Goal: Task Accomplishment & Management: Manage account settings

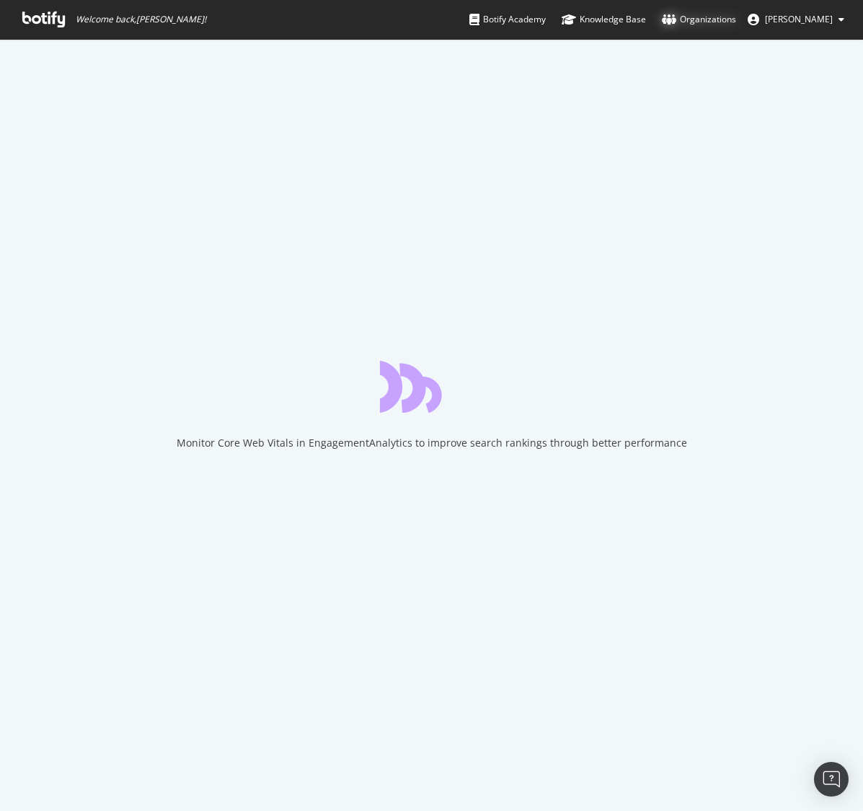
click at [708, 17] on div "Organizations" at bounding box center [699, 19] width 74 height 14
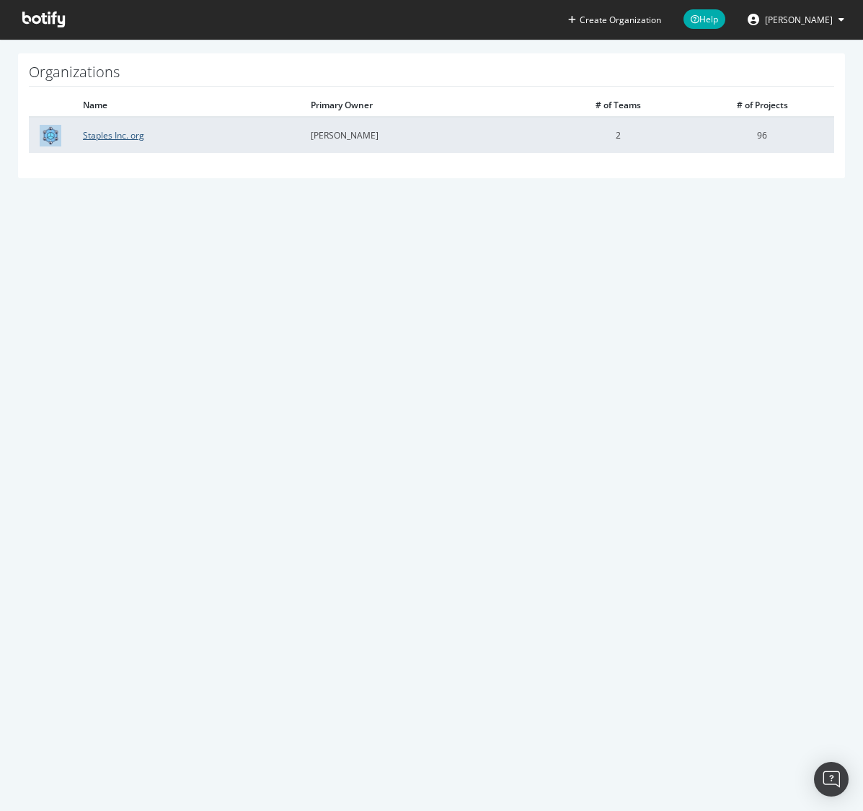
click at [114, 135] on link "Staples Inc. org" at bounding box center [113, 135] width 61 height 12
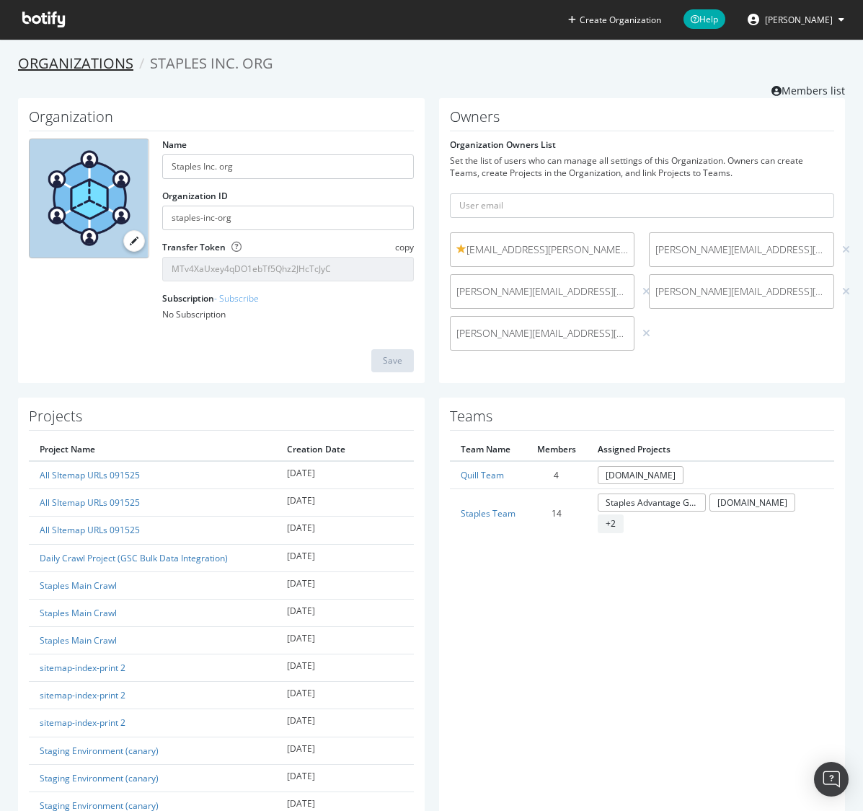
click at [92, 64] on link "Organizations" at bounding box center [75, 62] width 115 height 19
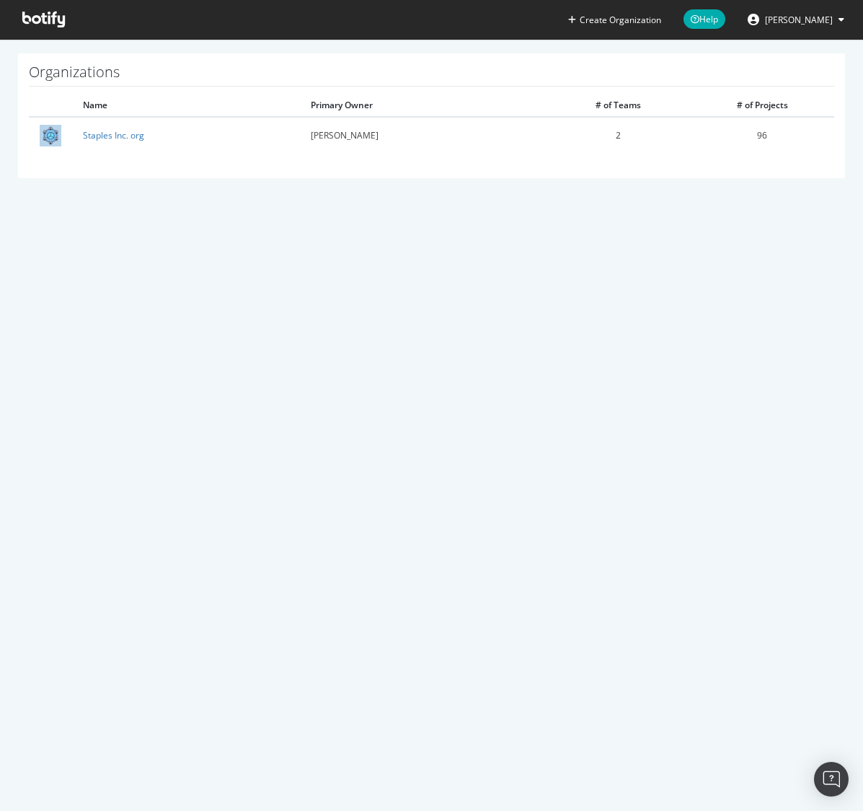
click at [53, 20] on icon at bounding box center [43, 20] width 43 height 16
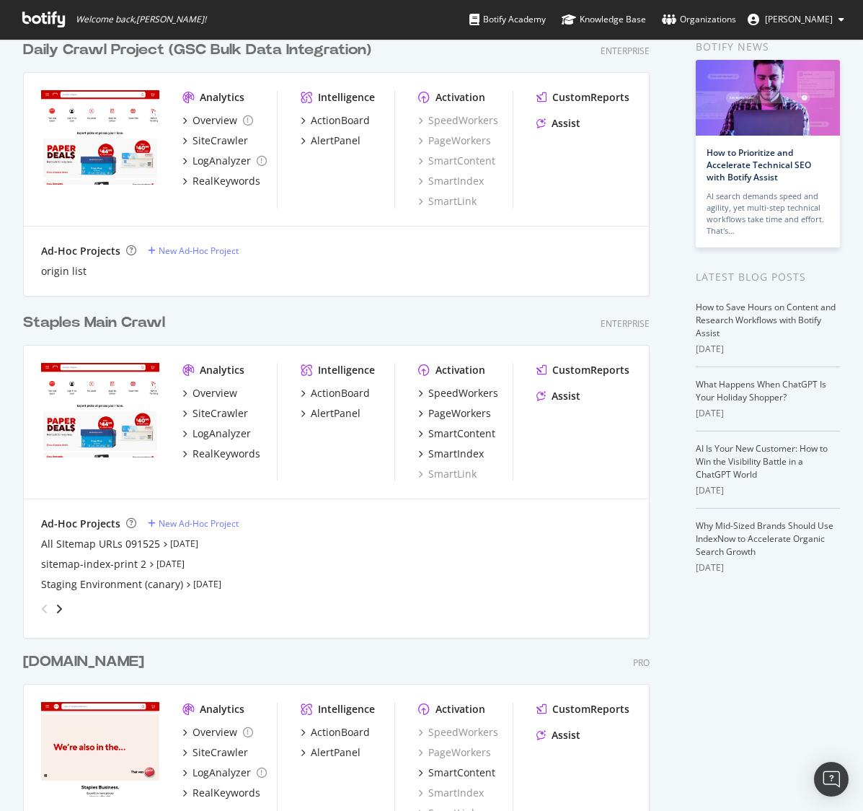
scroll to position [89, 0]
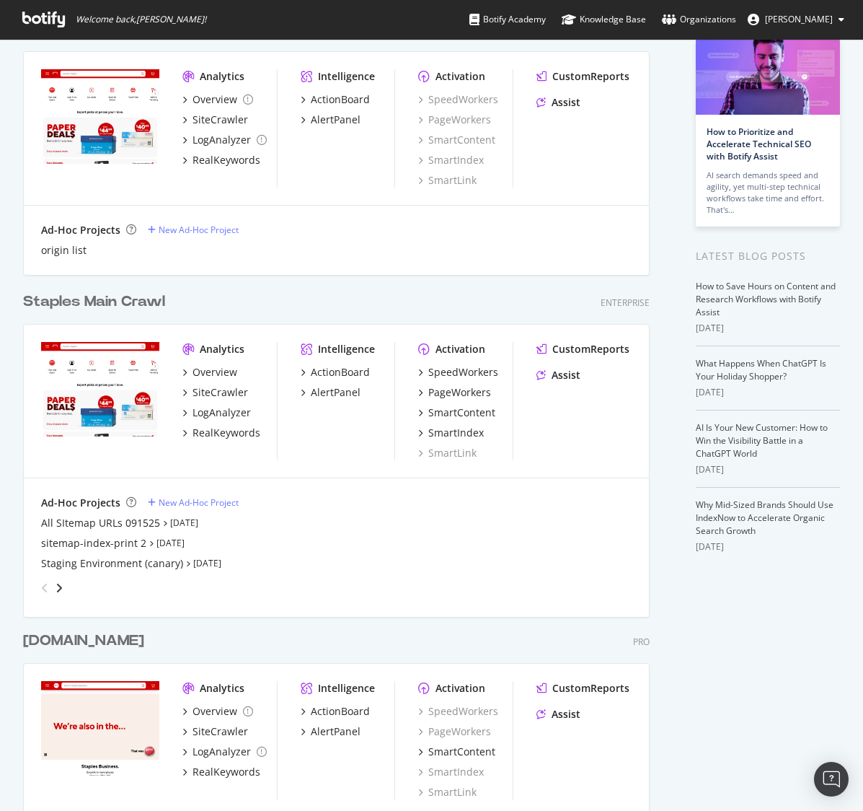
click at [132, 297] on div "Staples Main Crawl" at bounding box center [94, 301] width 142 height 21
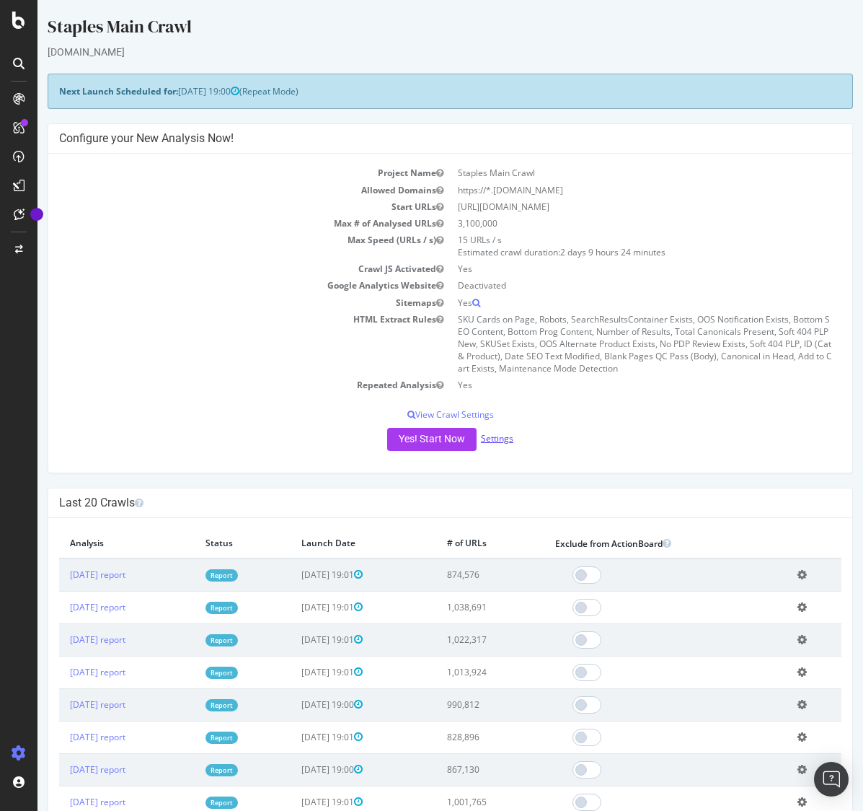
click at [497, 439] on link "Settings" at bounding box center [497, 438] width 32 height 12
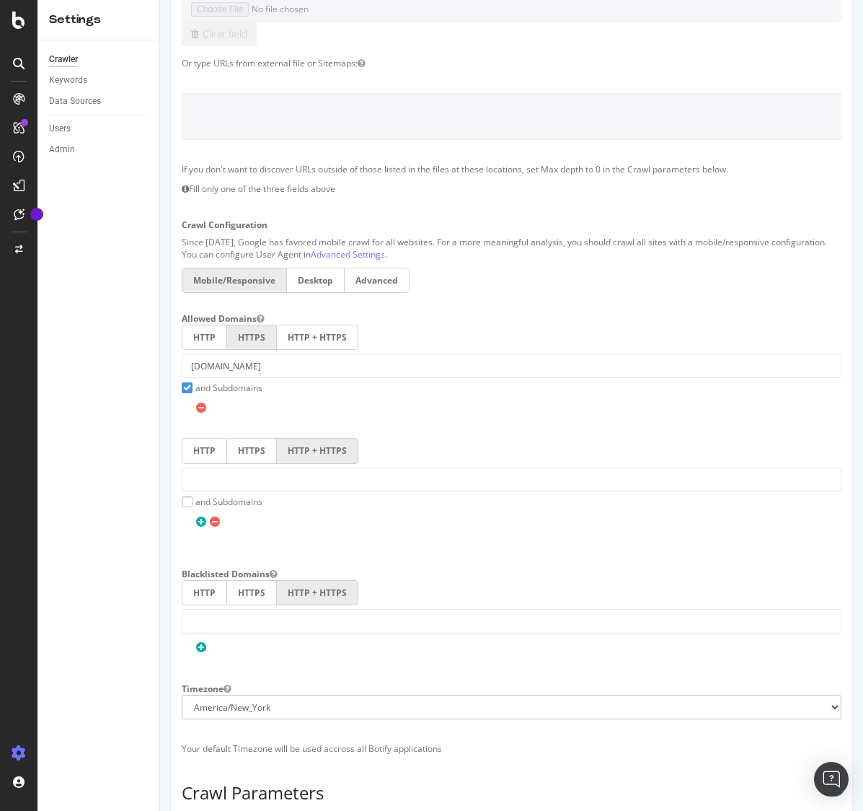
scroll to position [294, 0]
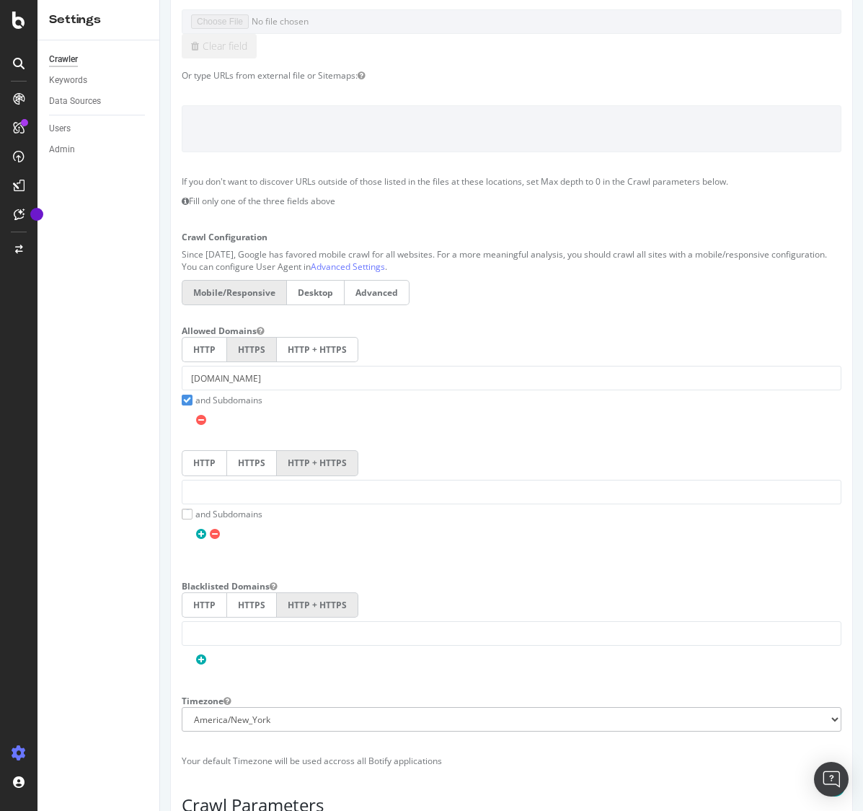
click at [18, 748] on icon at bounding box center [19, 753] width 14 height 14
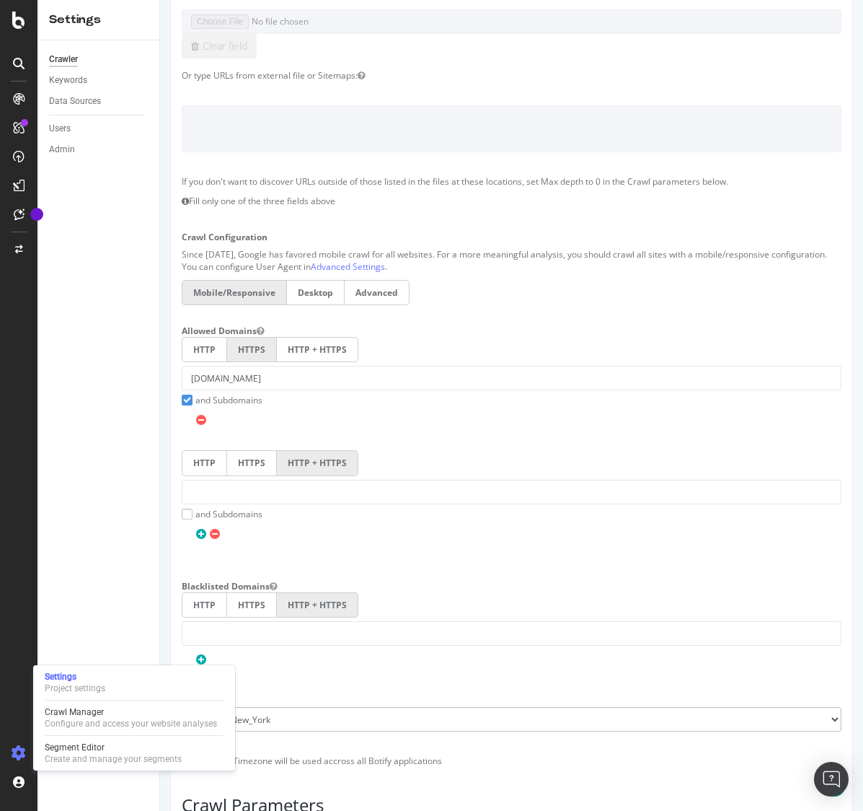
drag, startPoint x: 89, startPoint y: 683, endPoint x: 87, endPoint y: 667, distance: 16.0
click at [90, 682] on div "Project settings" at bounding box center [75, 688] width 61 height 12
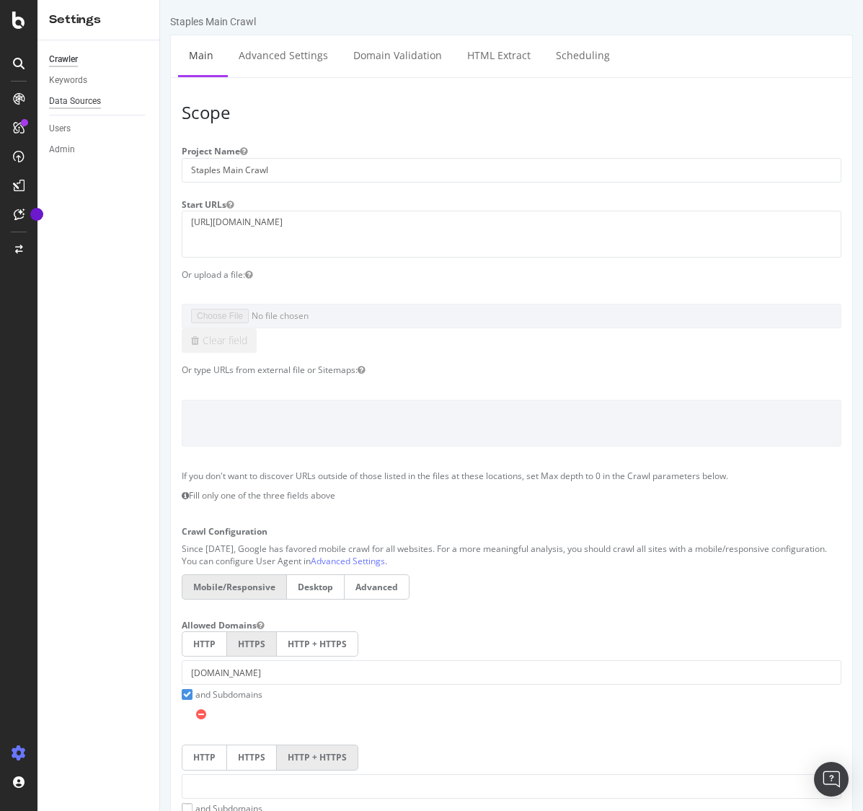
click at [88, 100] on div "Data Sources" at bounding box center [75, 101] width 52 height 15
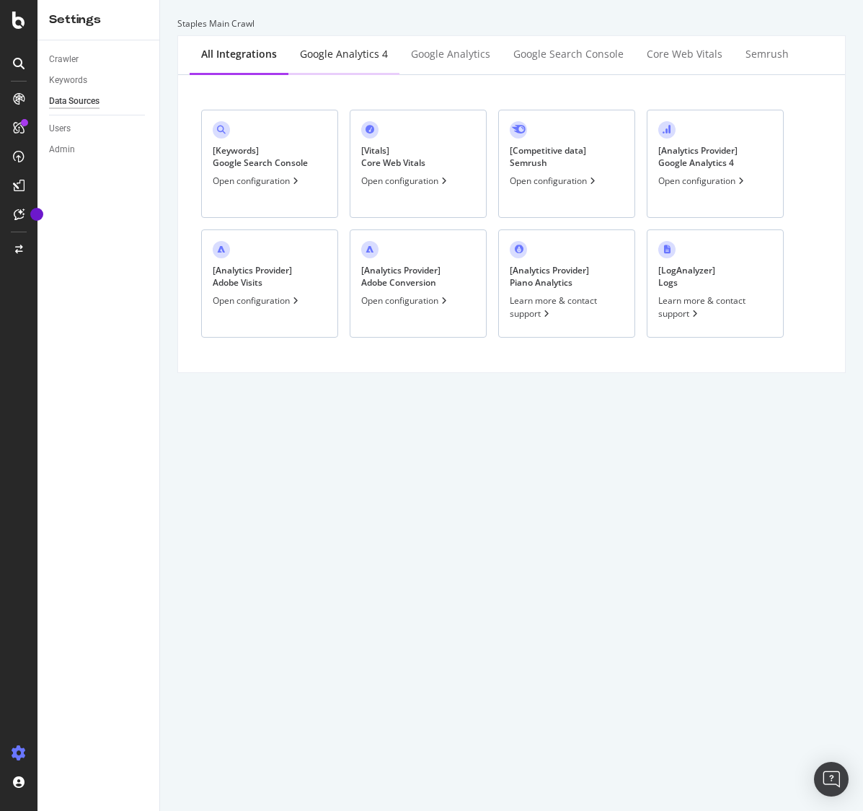
click at [330, 53] on div "Google Analytics 4" at bounding box center [344, 54] width 88 height 14
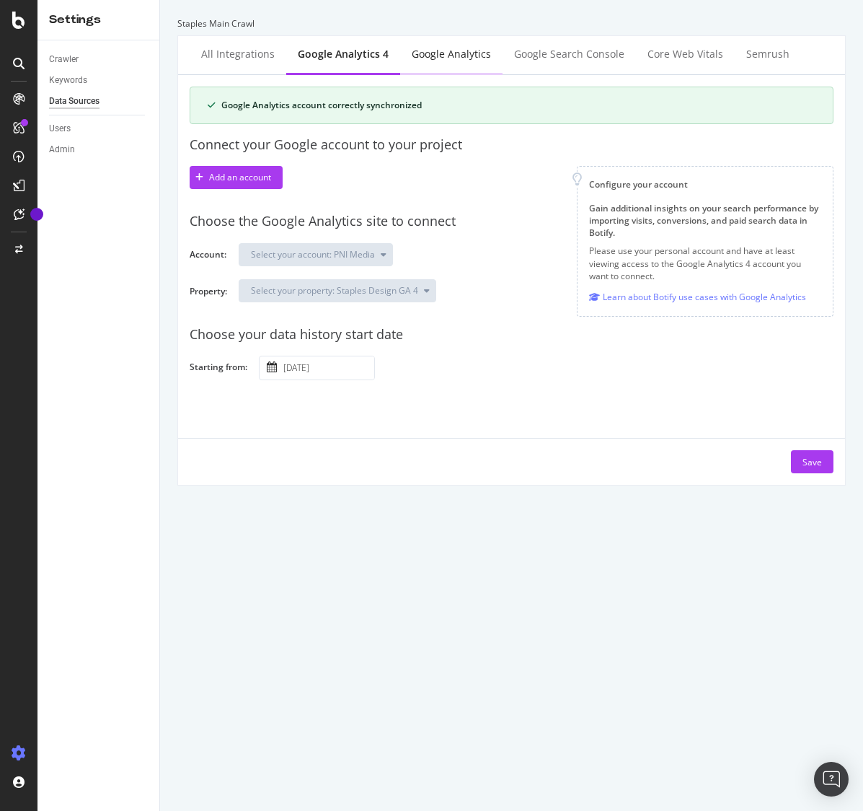
click at [441, 54] on div "Google Analytics" at bounding box center [451, 54] width 79 height 14
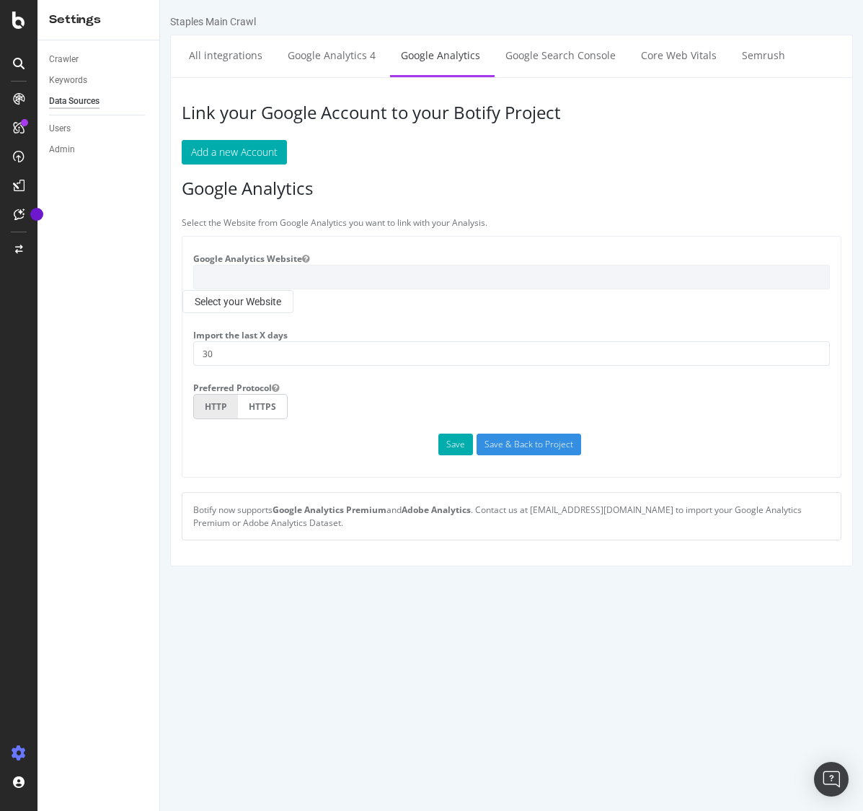
click at [595, 211] on div "Link your Google Account to your Botify Project Add a new Account Google Analyt…" at bounding box center [511, 321] width 683 height 489
click at [560, 55] on link "Google Search Console" at bounding box center [561, 55] width 132 height 40
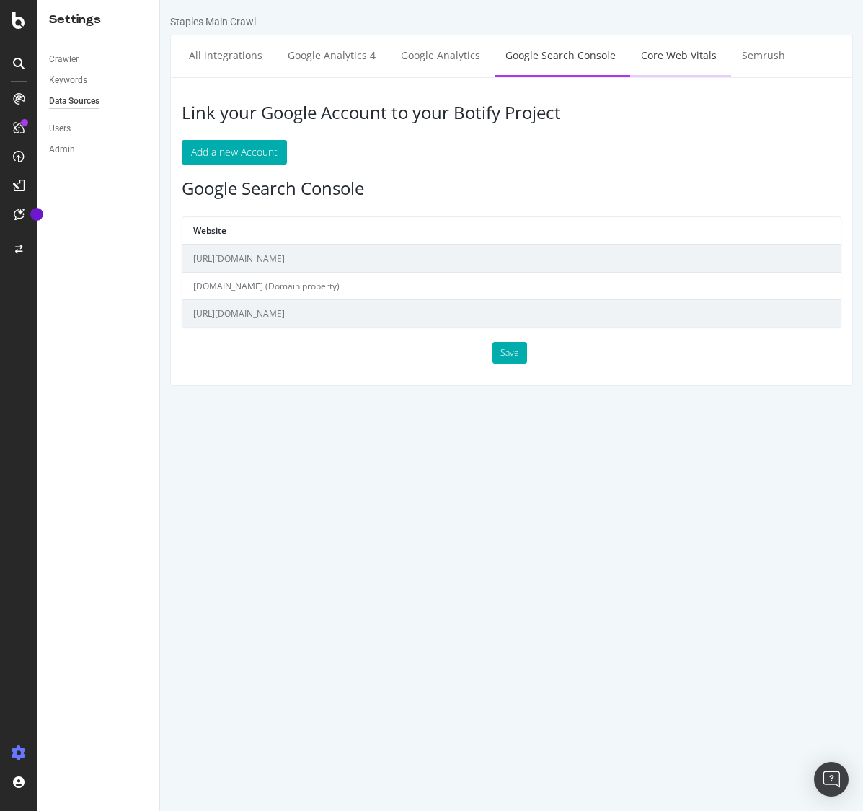
click at [652, 56] on link "Core Web Vitals" at bounding box center [678, 55] width 97 height 40
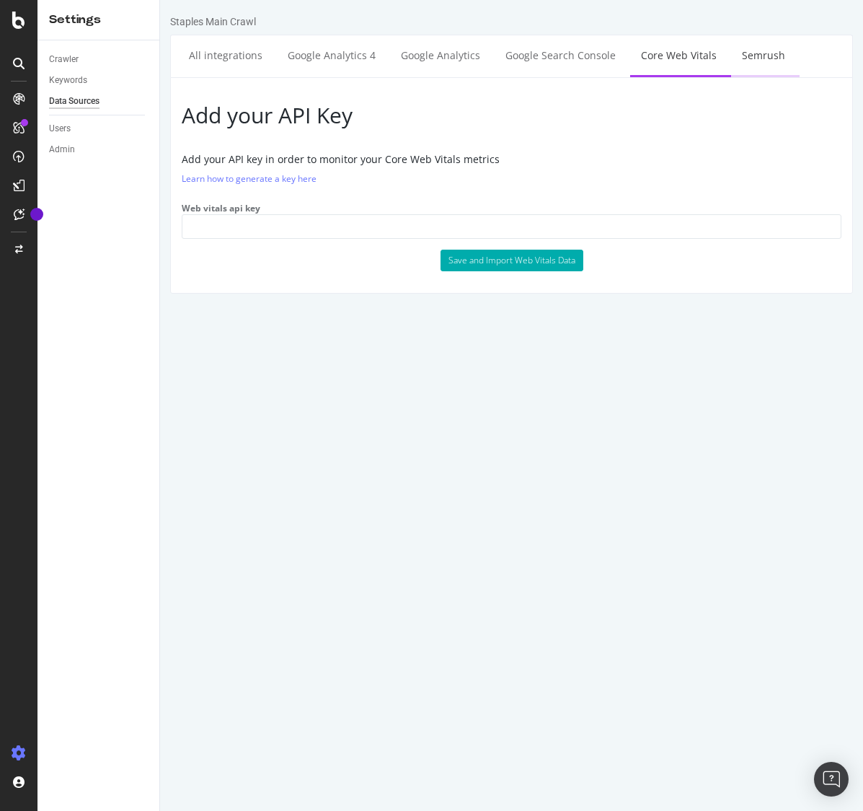
click at [744, 56] on link "Semrush" at bounding box center [763, 55] width 65 height 40
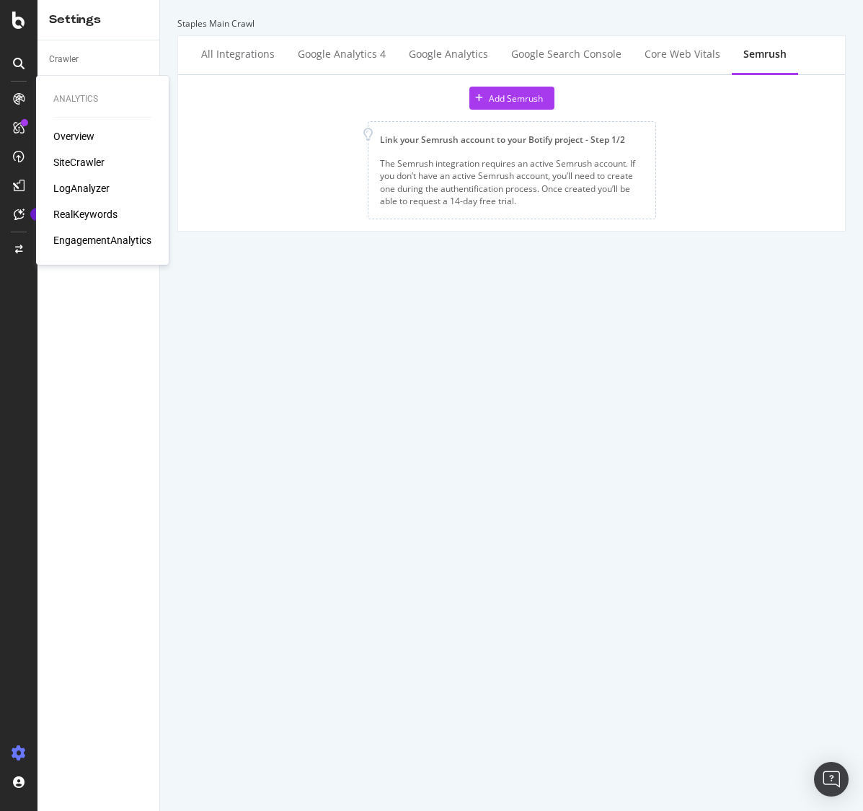
click at [98, 190] on div "LogAnalyzer" at bounding box center [81, 188] width 56 height 14
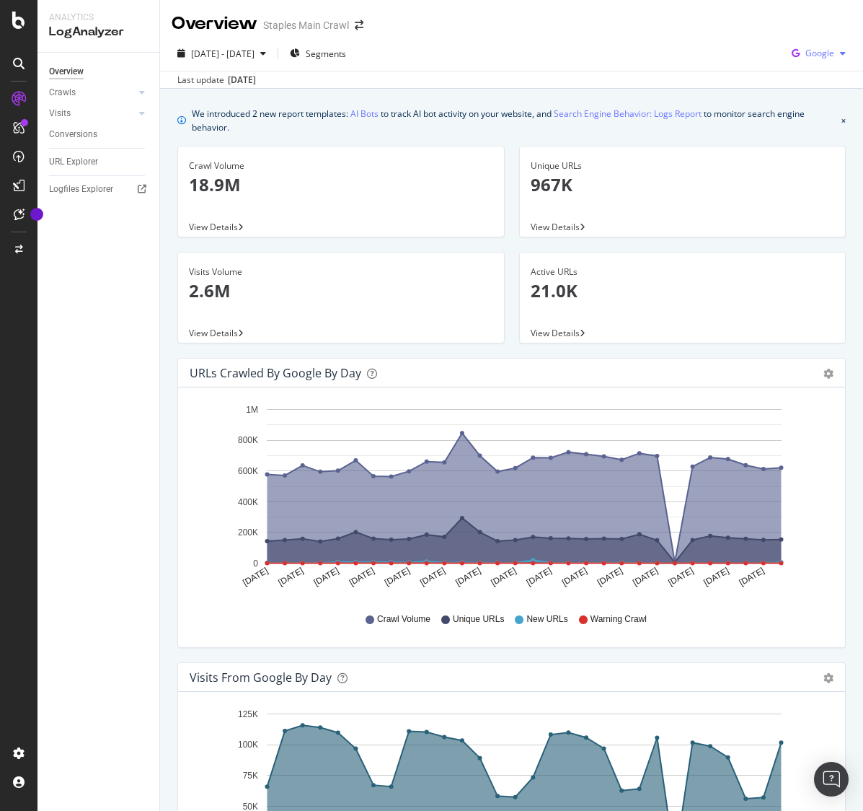
click at [815, 53] on span "Google" at bounding box center [820, 53] width 29 height 12
click at [812, 131] on span "OpenAI" at bounding box center [819, 135] width 53 height 13
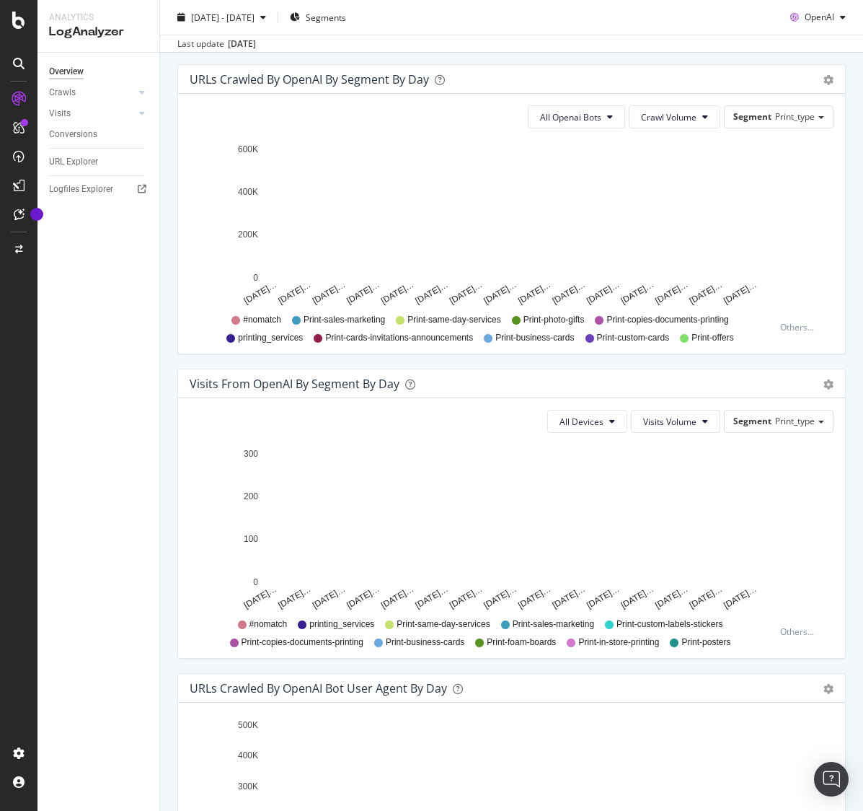
scroll to position [903, 0]
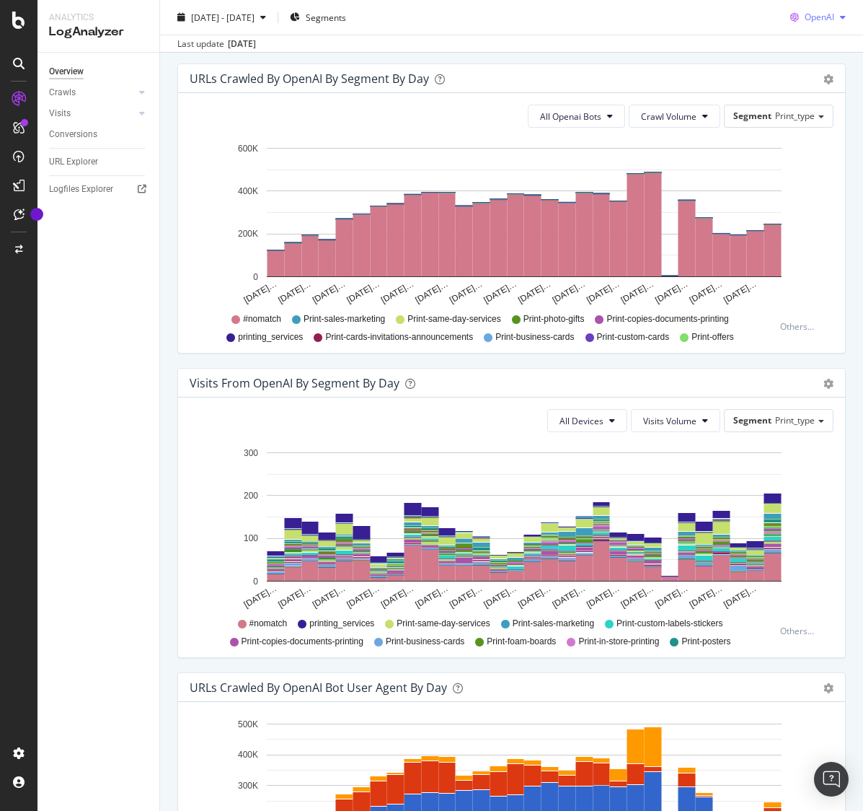
click at [818, 17] on span "OpenAI" at bounding box center [820, 17] width 30 height 12
click at [795, 121] on span "Other AI Bots" at bounding box center [819, 126] width 53 height 13
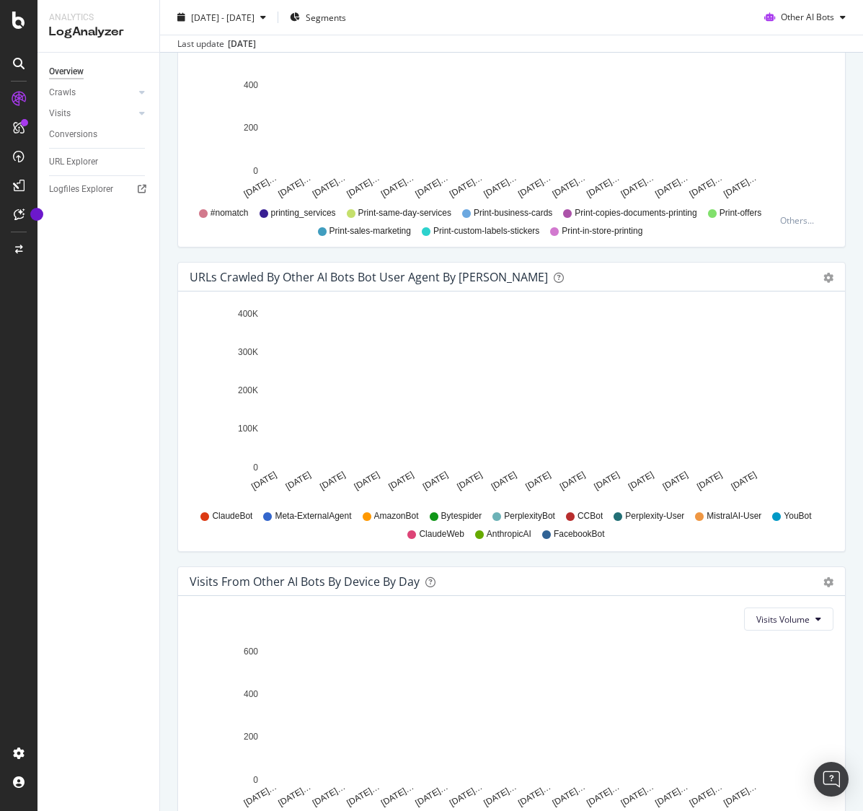
scroll to position [1424, 0]
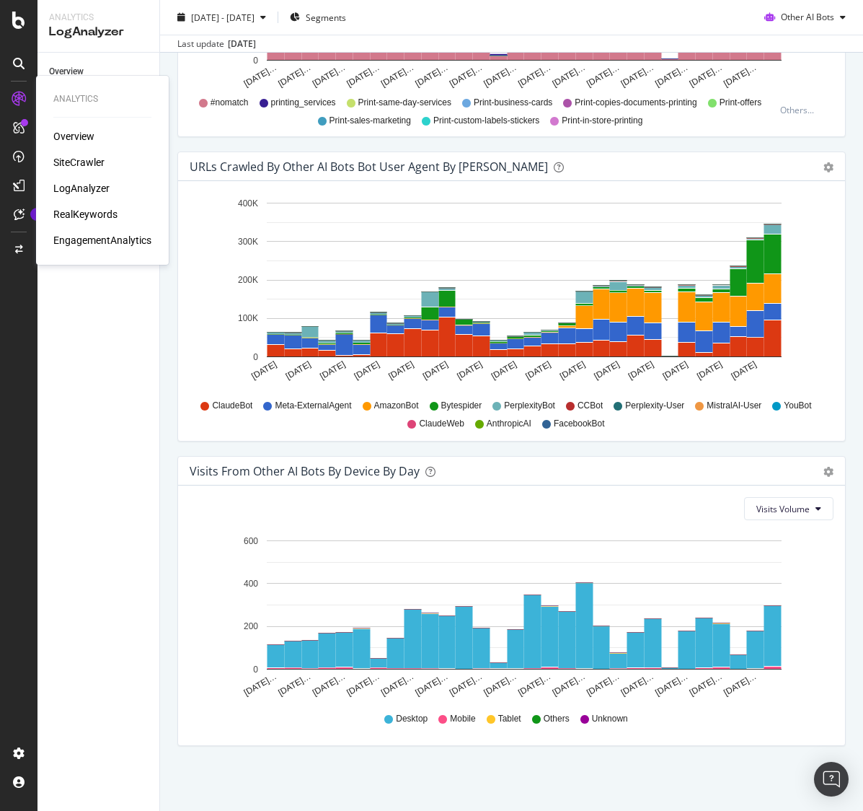
click at [109, 239] on div "EngagementAnalytics" at bounding box center [102, 240] width 98 height 14
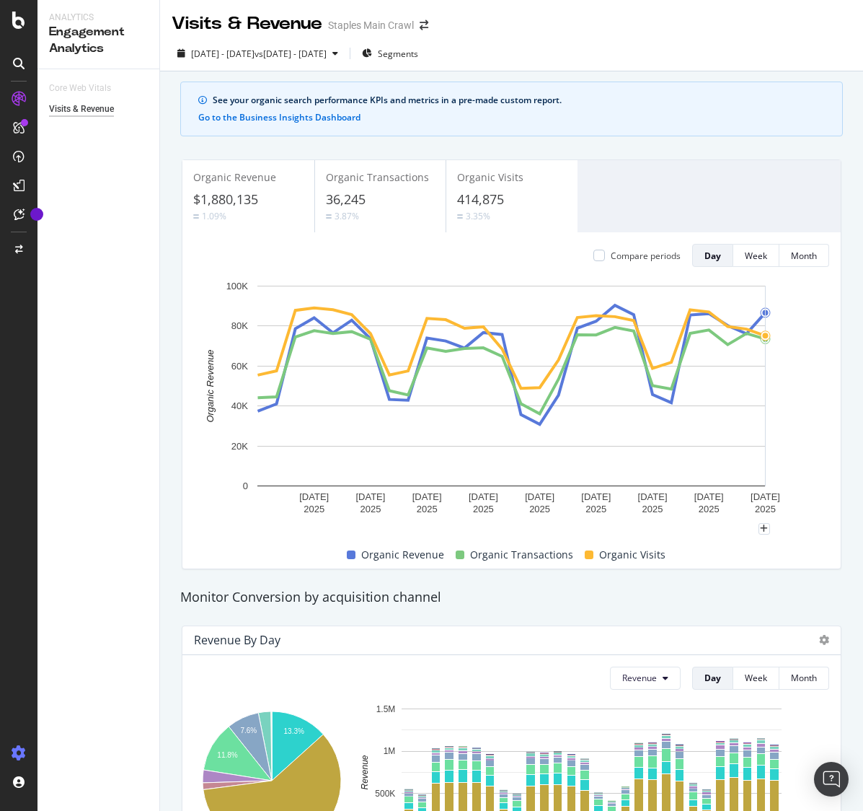
click at [20, 752] on icon at bounding box center [19, 753] width 14 height 14
click at [21, 752] on icon at bounding box center [19, 753] width 14 height 14
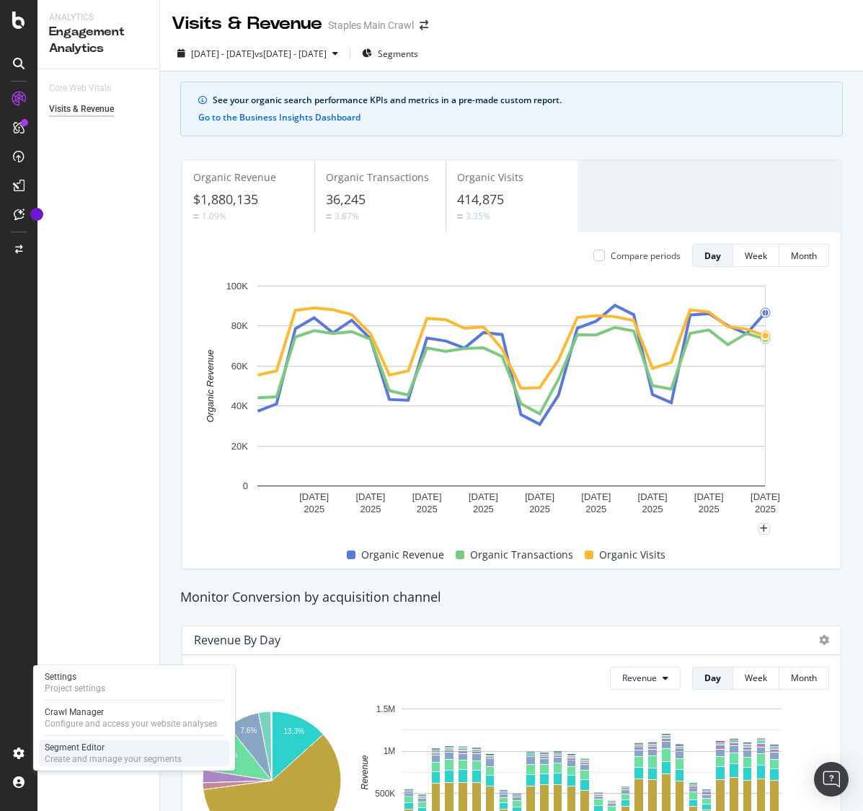
click at [88, 744] on div "Segment Editor" at bounding box center [113, 748] width 137 height 12
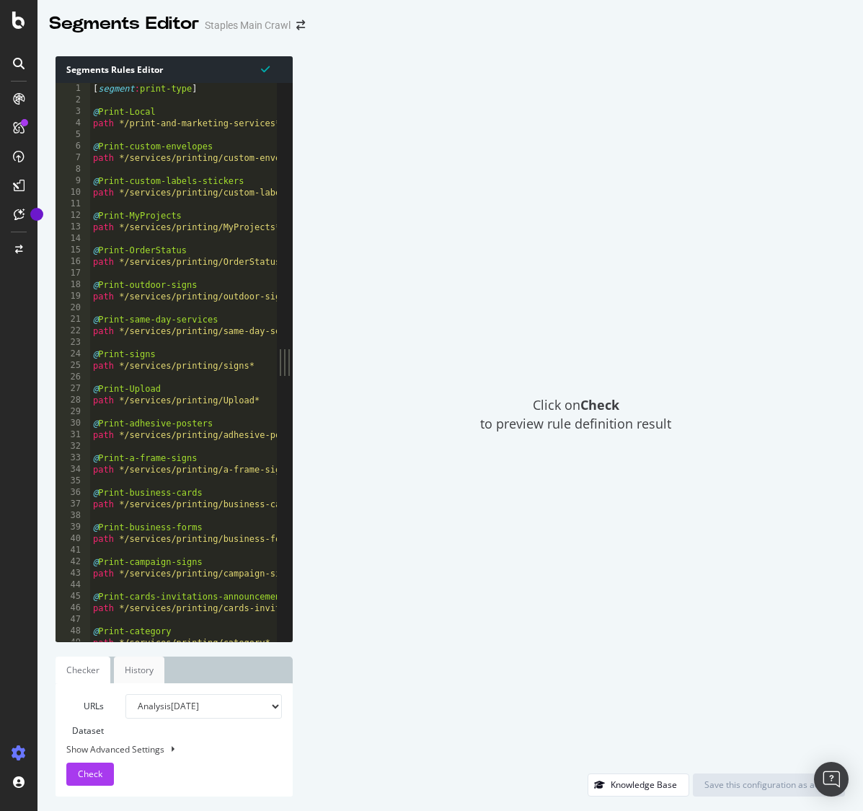
click at [134, 664] on link "History" at bounding box center [139, 669] width 50 height 27
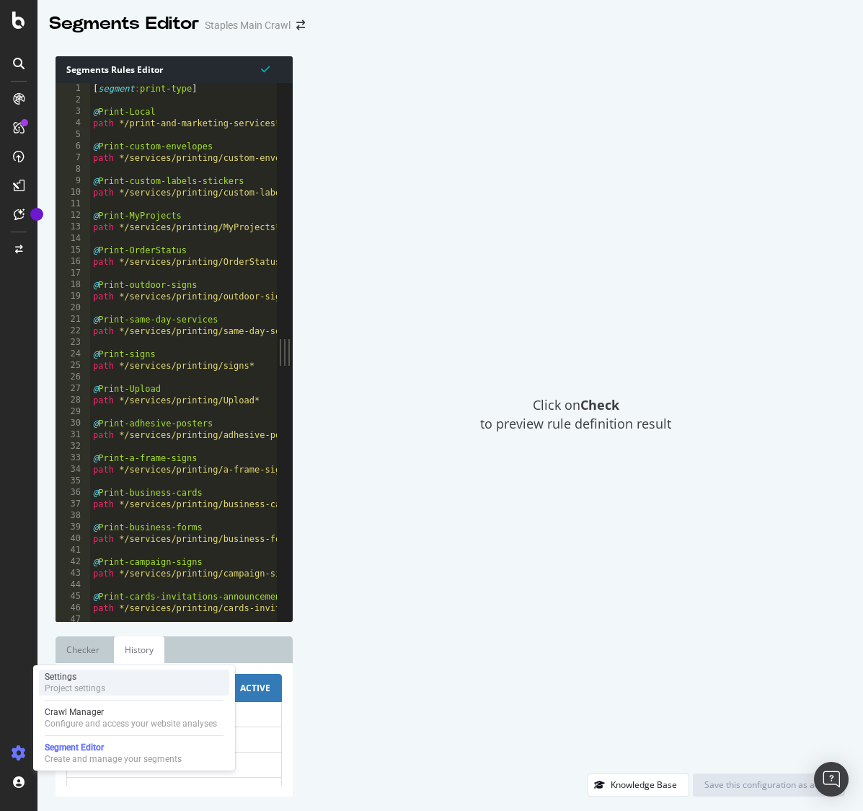
click at [82, 684] on div "Project settings" at bounding box center [75, 688] width 61 height 12
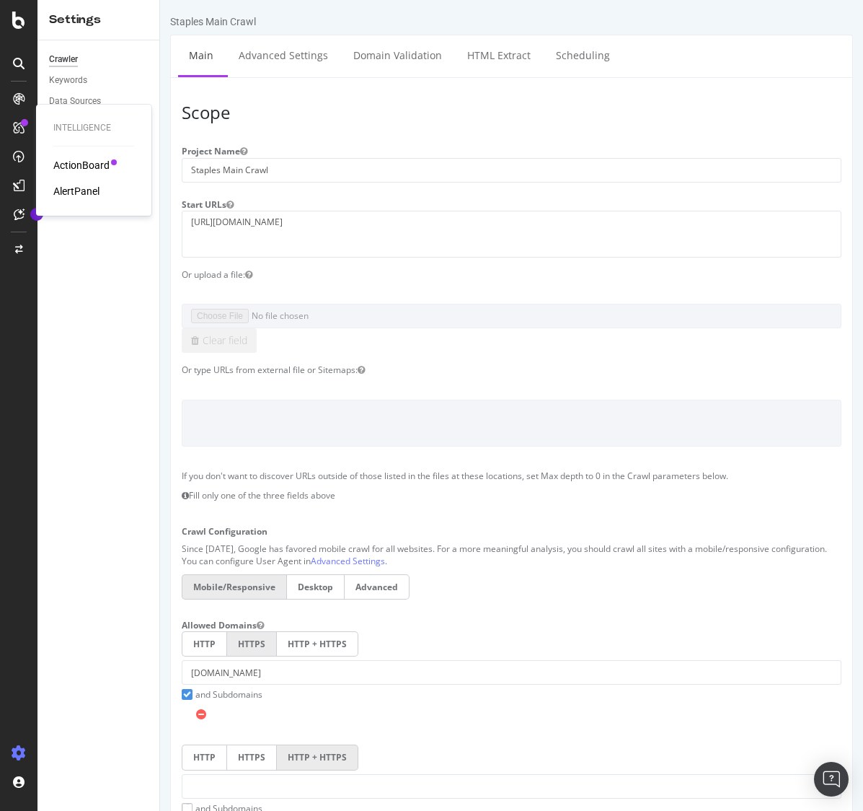
click at [77, 189] on div "AlertPanel" at bounding box center [76, 191] width 46 height 14
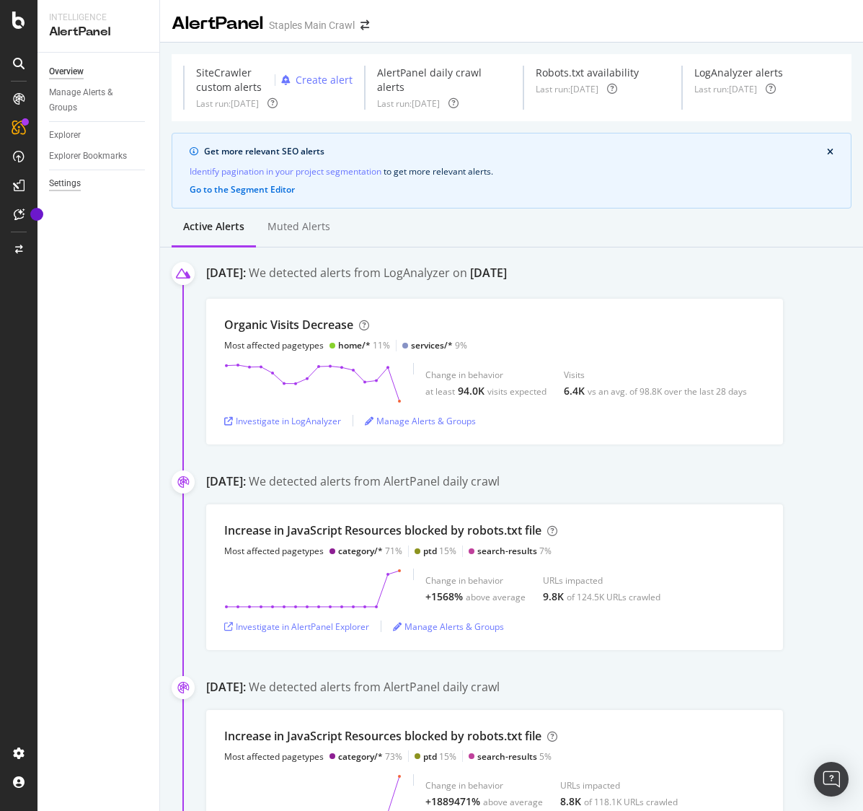
click at [69, 185] on div "Settings" at bounding box center [65, 183] width 32 height 15
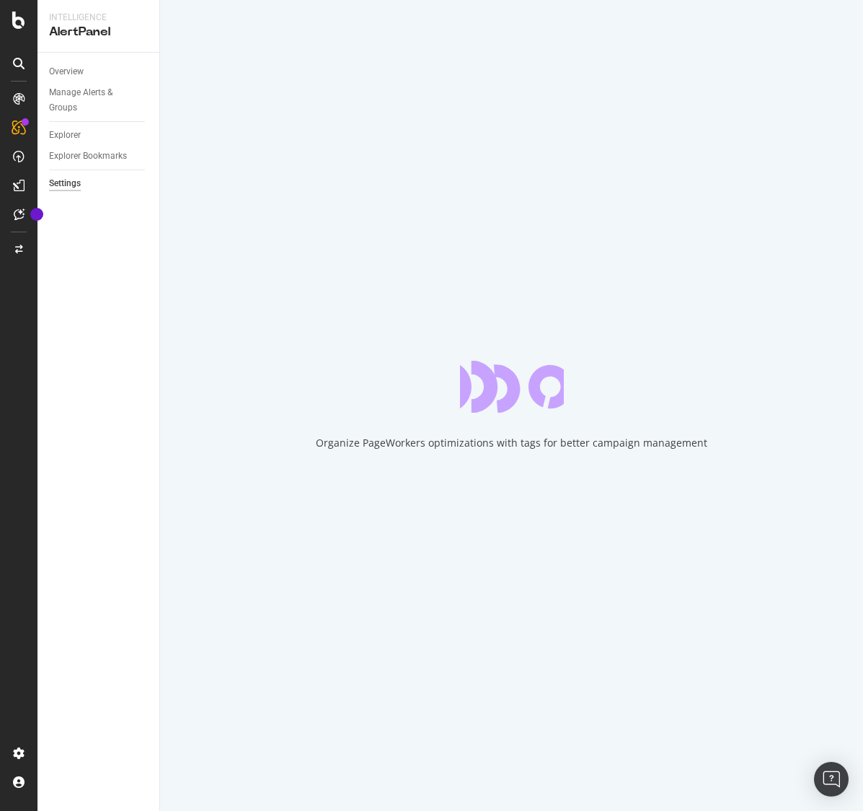
select select "04"
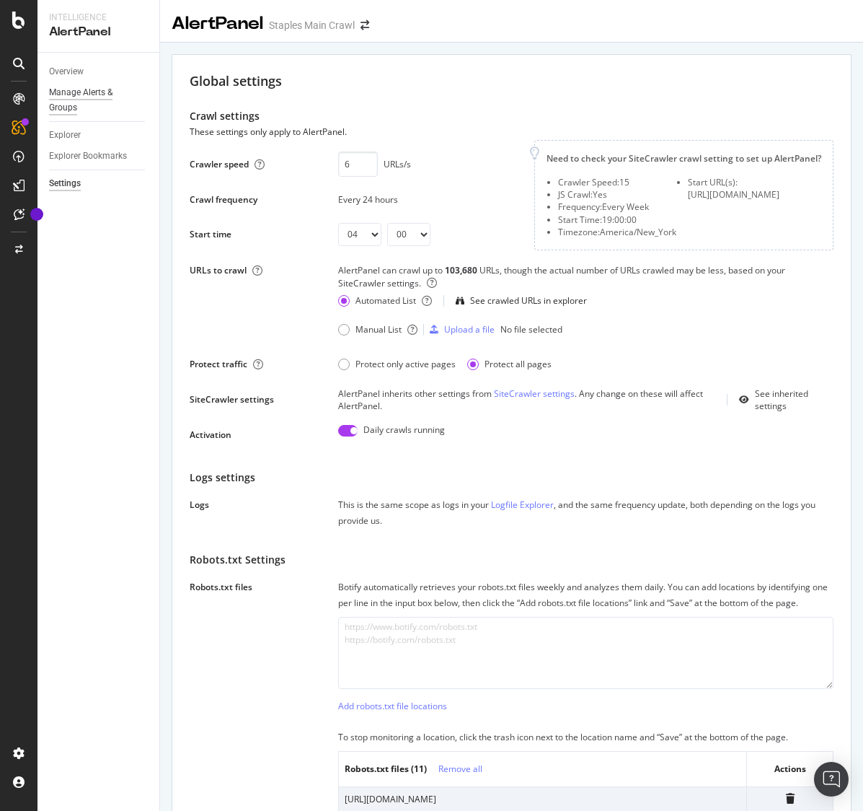
click at [100, 93] on div "Manage Alerts & Groups" at bounding box center [92, 100] width 87 height 30
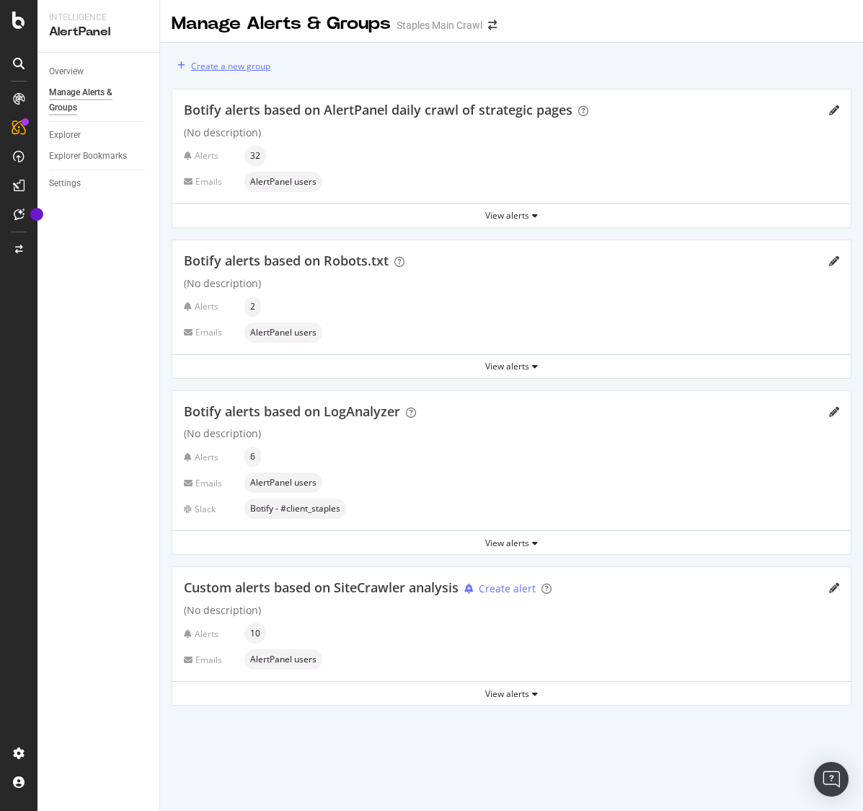
click at [229, 66] on div "Create a new group" at bounding box center [230, 66] width 79 height 12
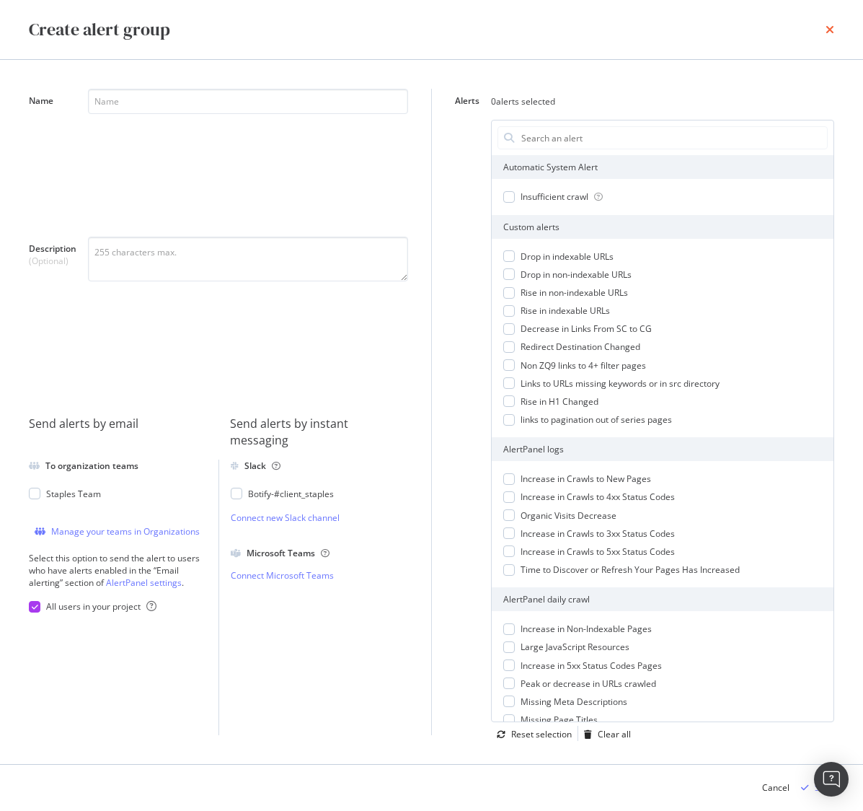
click at [830, 30] on icon "times" at bounding box center [830, 30] width 9 height 12
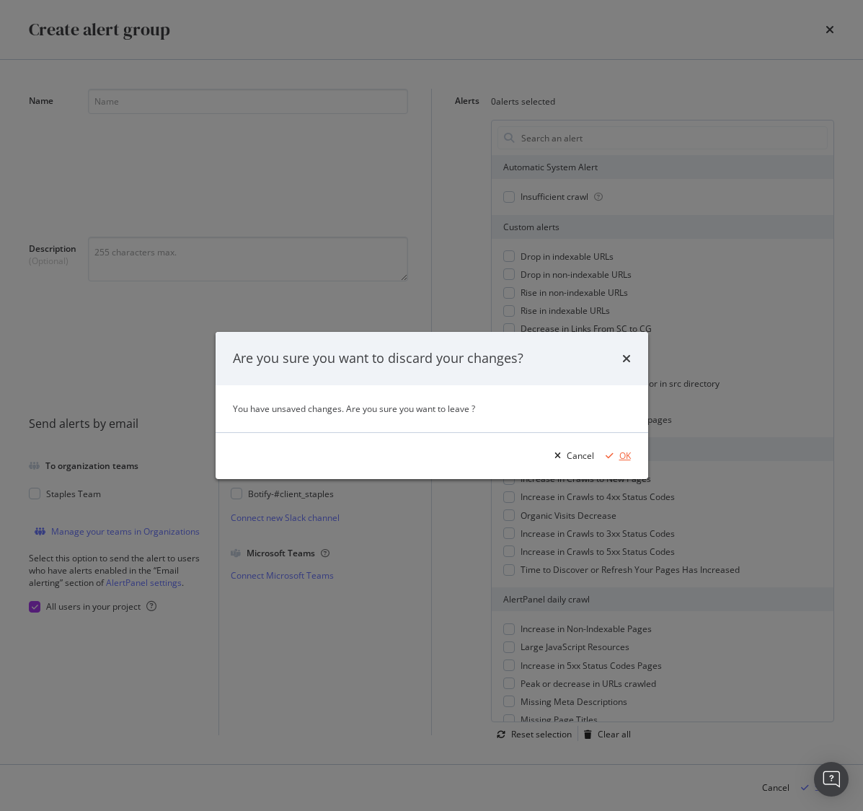
click at [626, 455] on div "OK" at bounding box center [626, 455] width 12 height 12
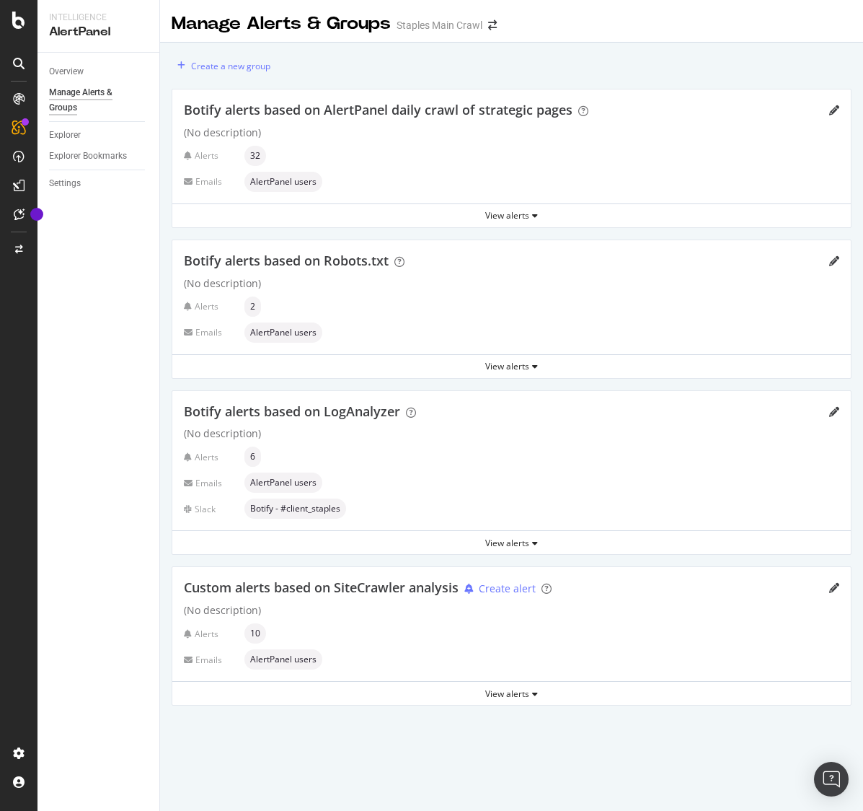
drag, startPoint x: 71, startPoint y: 183, endPoint x: 147, endPoint y: 216, distance: 83.1
click at [71, 183] on div "Settings" at bounding box center [65, 183] width 32 height 15
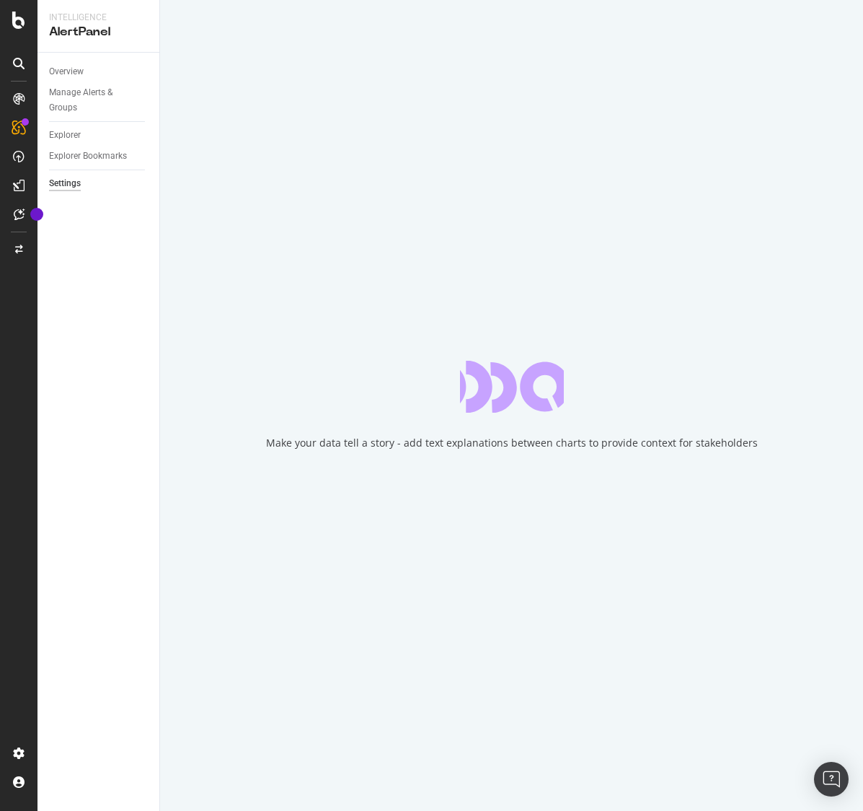
select select "04"
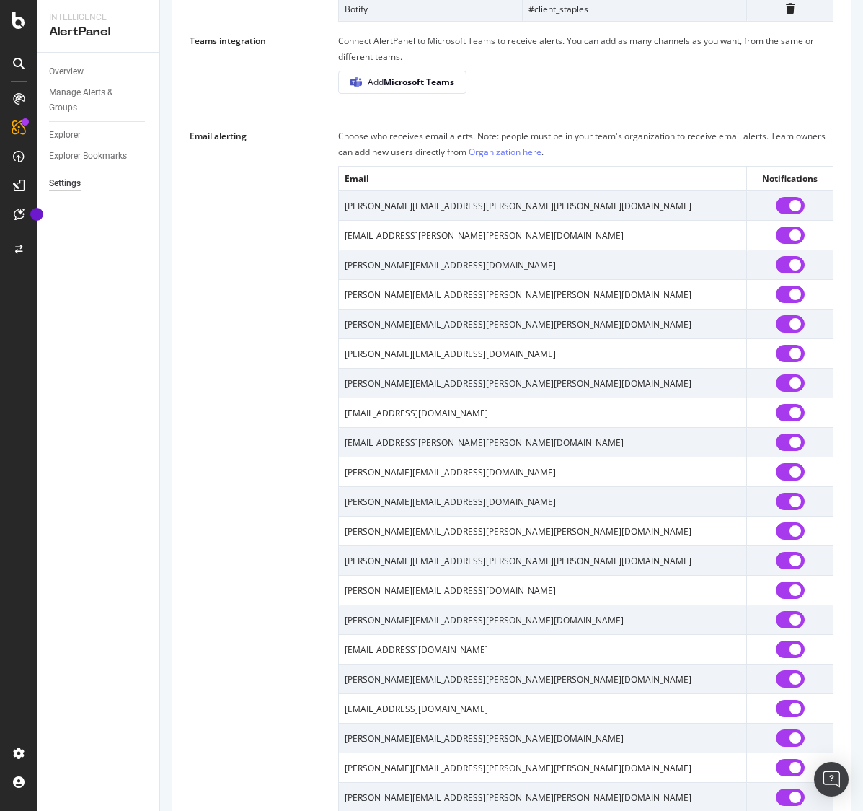
scroll to position [1171, 0]
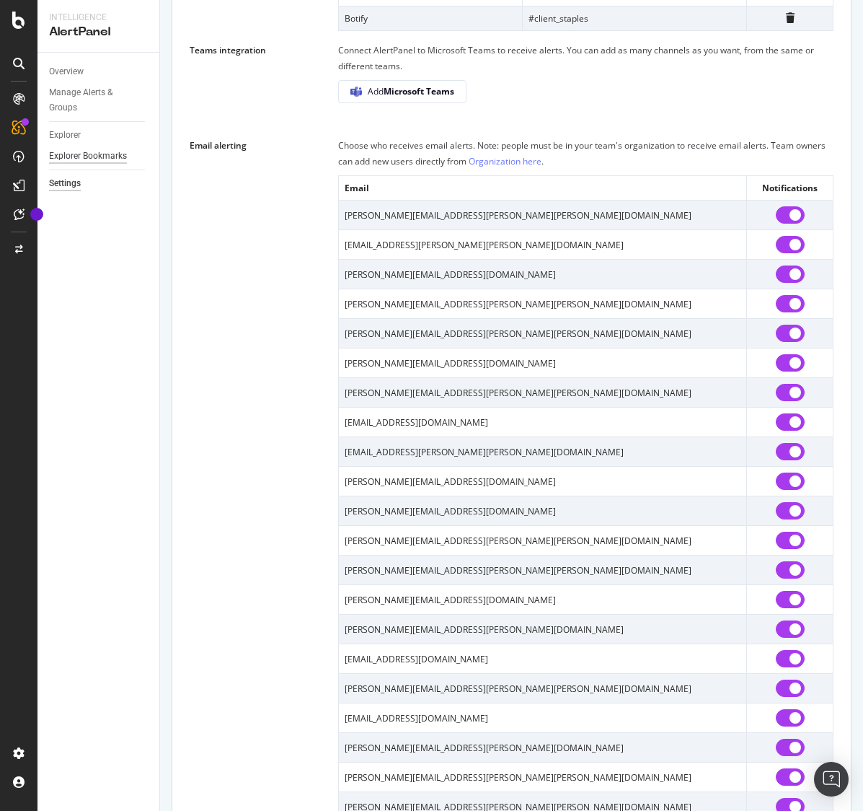
click at [85, 157] on div "Explorer Bookmarks" at bounding box center [88, 156] width 78 height 15
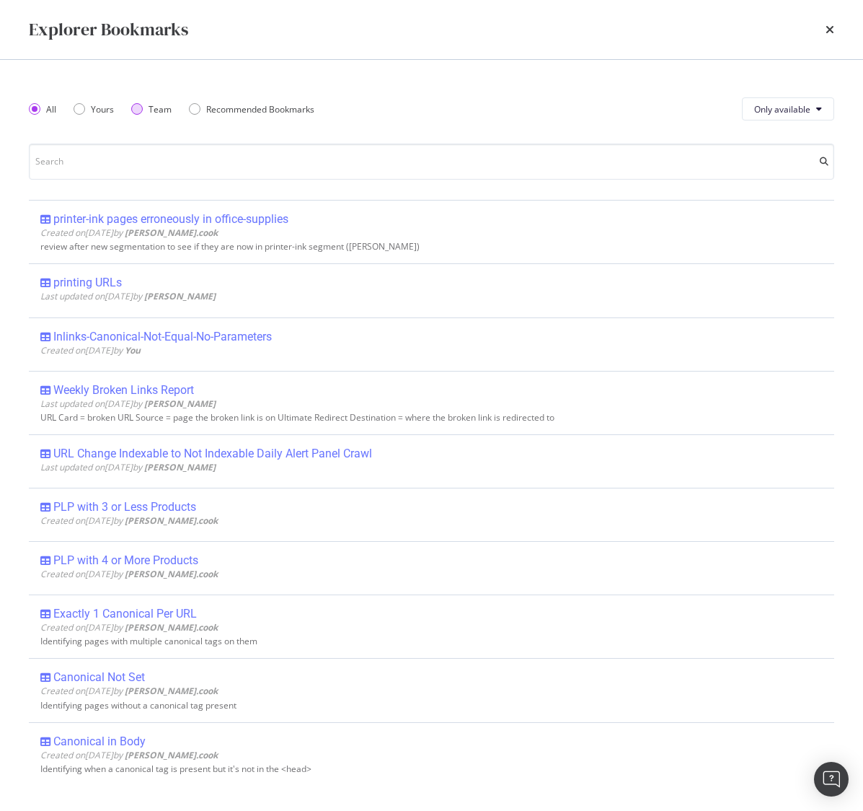
click at [142, 106] on div "Team" at bounding box center [137, 109] width 12 height 12
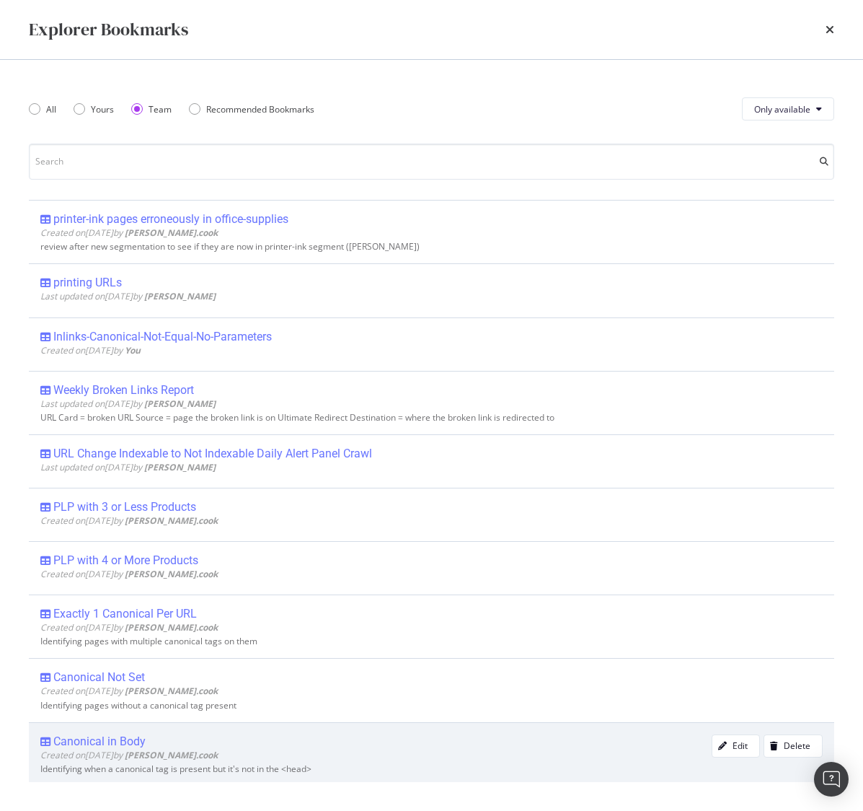
scroll to position [68, 0]
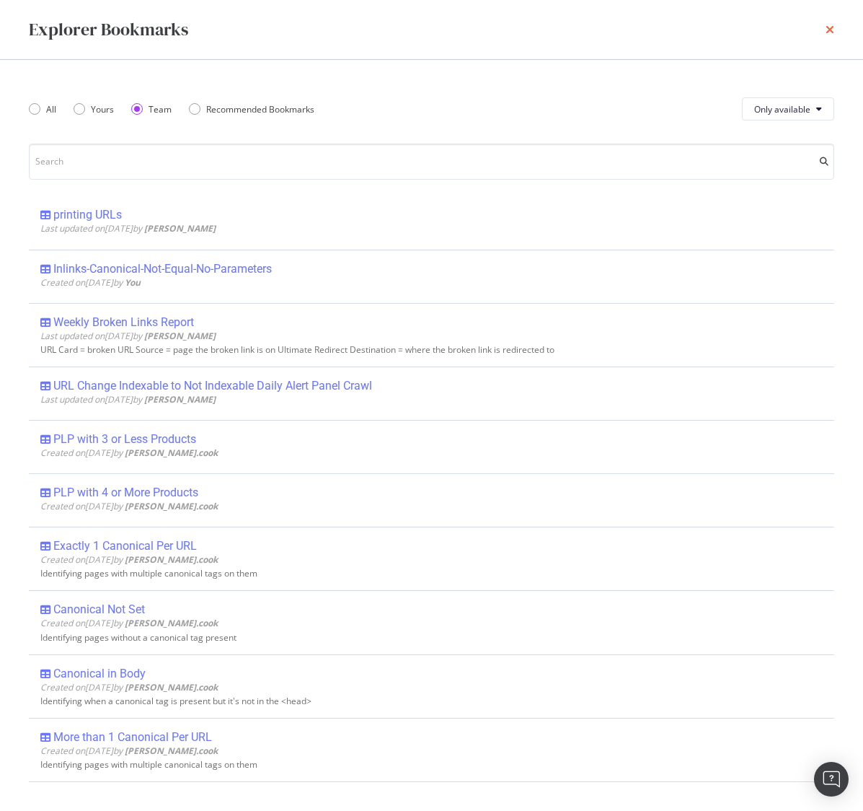
click at [827, 30] on icon "times" at bounding box center [830, 30] width 9 height 12
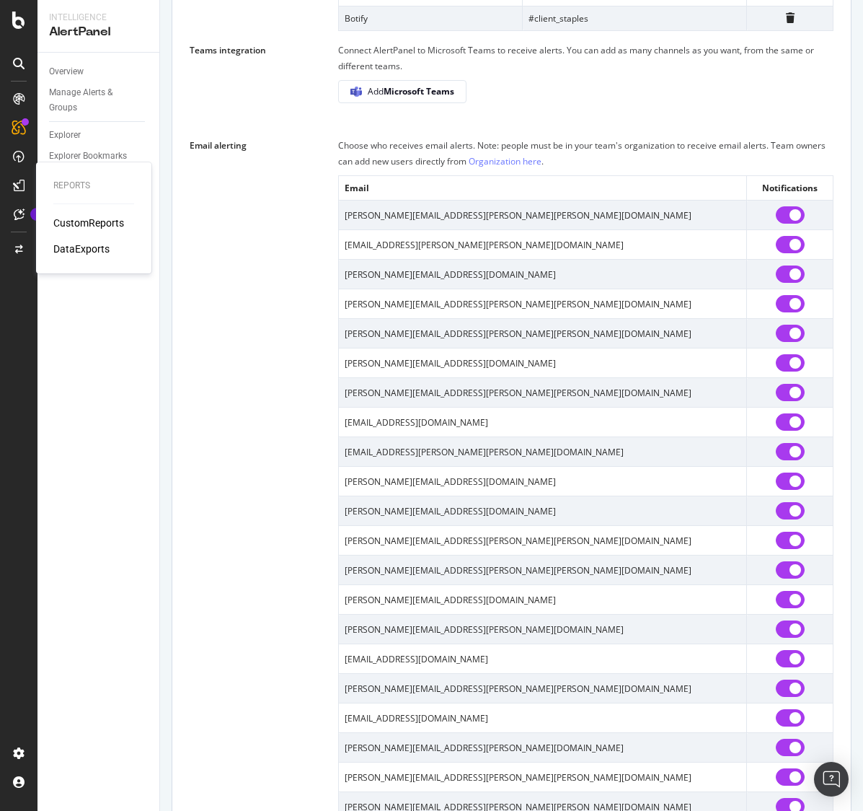
click at [85, 221] on div "CustomReports" at bounding box center [88, 223] width 71 height 14
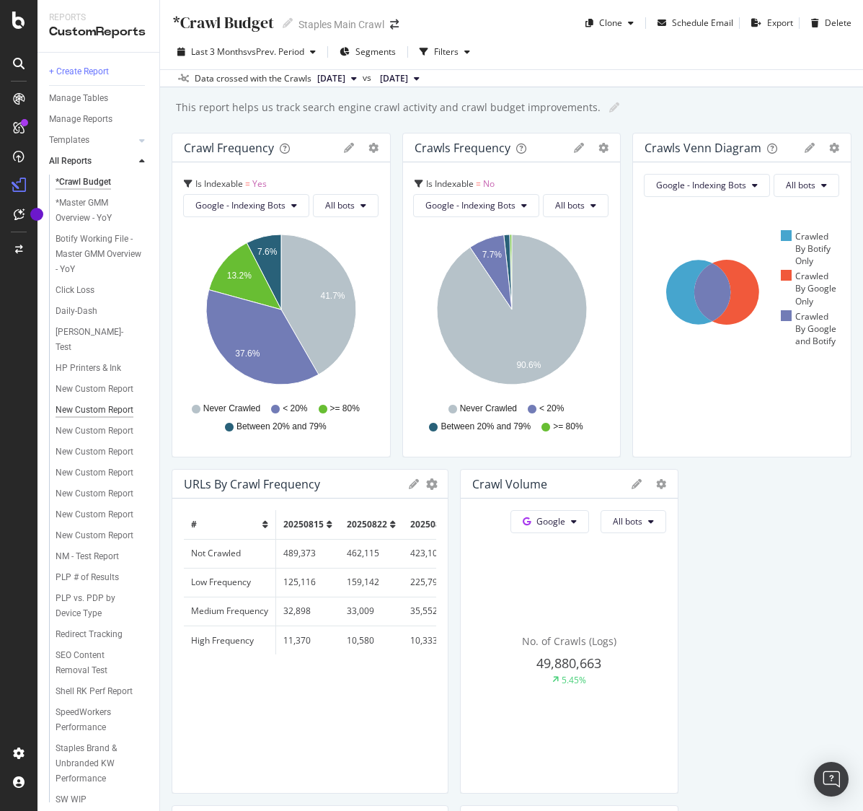
click at [110, 403] on div "New Custom Report" at bounding box center [95, 410] width 78 height 15
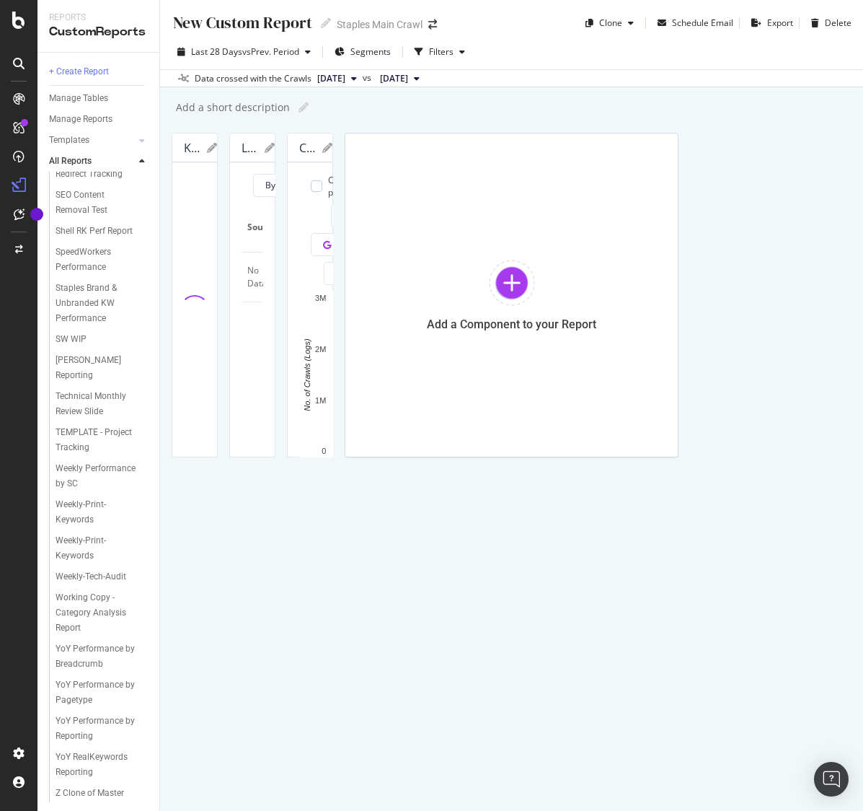
scroll to position [462, 0]
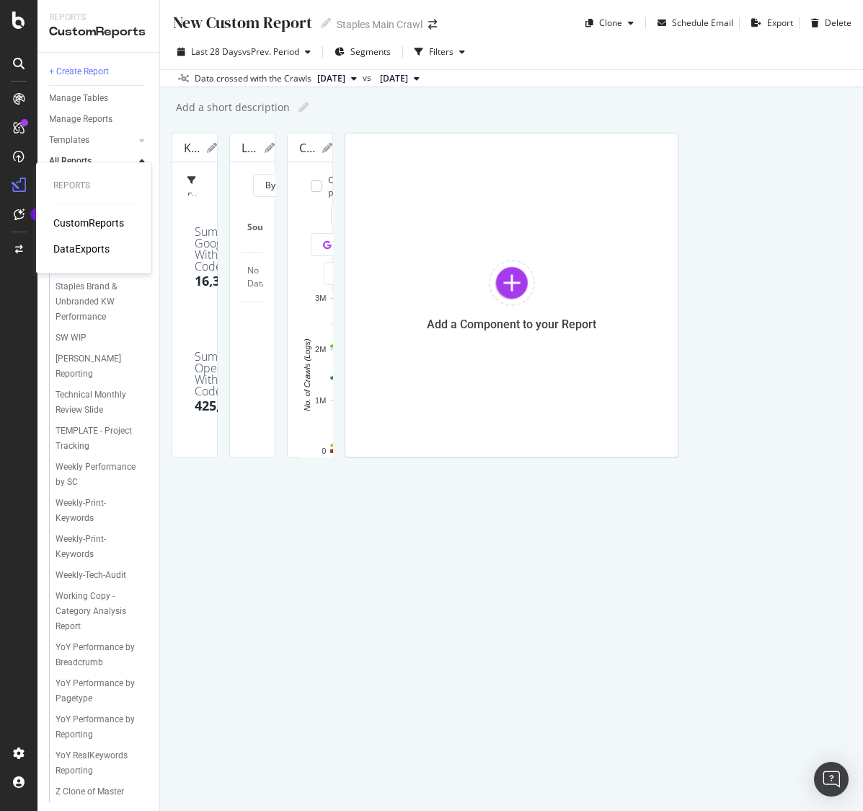
click at [79, 245] on div "DataExports" at bounding box center [81, 249] width 56 height 14
